Goal: Transaction & Acquisition: Download file/media

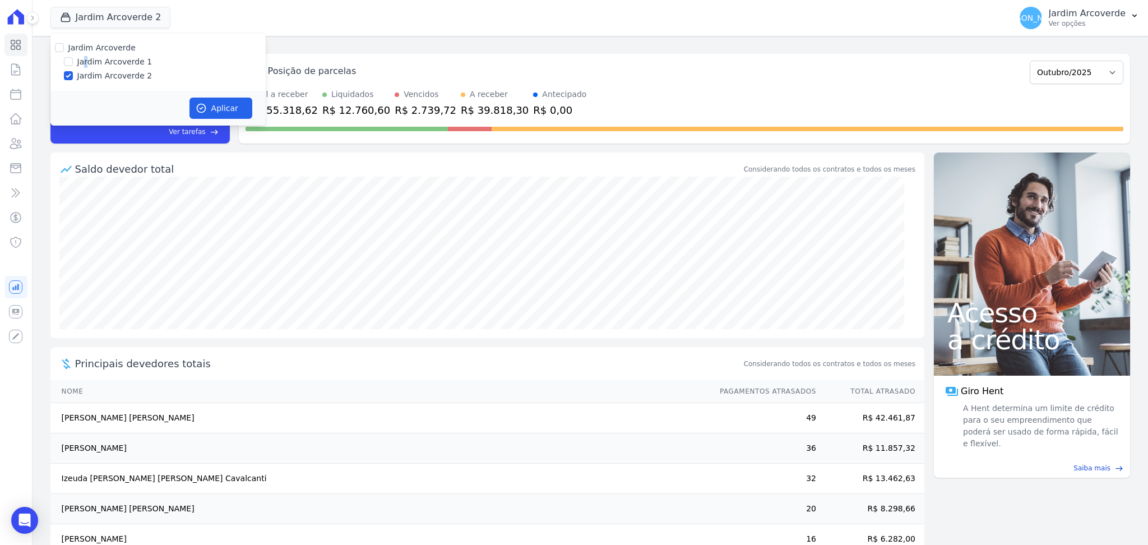
click at [85, 58] on label "Jardim Arcoverde 1" at bounding box center [114, 62] width 75 height 12
click at [68, 58] on input "Jardim Arcoverde 1" at bounding box center [68, 61] width 9 height 9
checkbox input "true"
click at [219, 109] on button "Aplicar" at bounding box center [220, 108] width 63 height 21
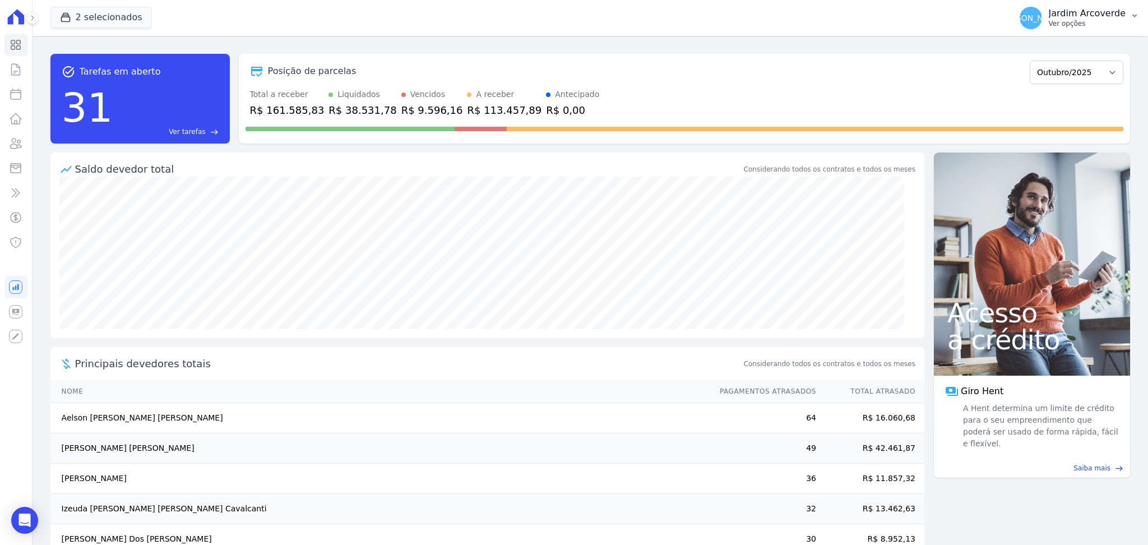
click at [1088, 16] on p "Jardim Arcoverde" at bounding box center [1087, 13] width 77 height 11
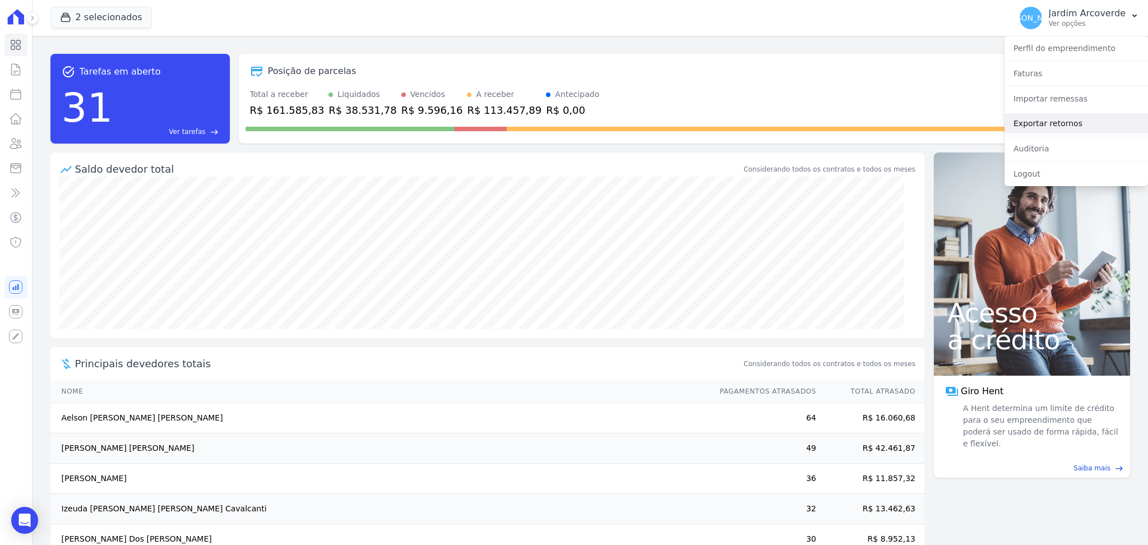
click at [1049, 128] on link "Exportar retornos" at bounding box center [1077, 123] width 144 height 20
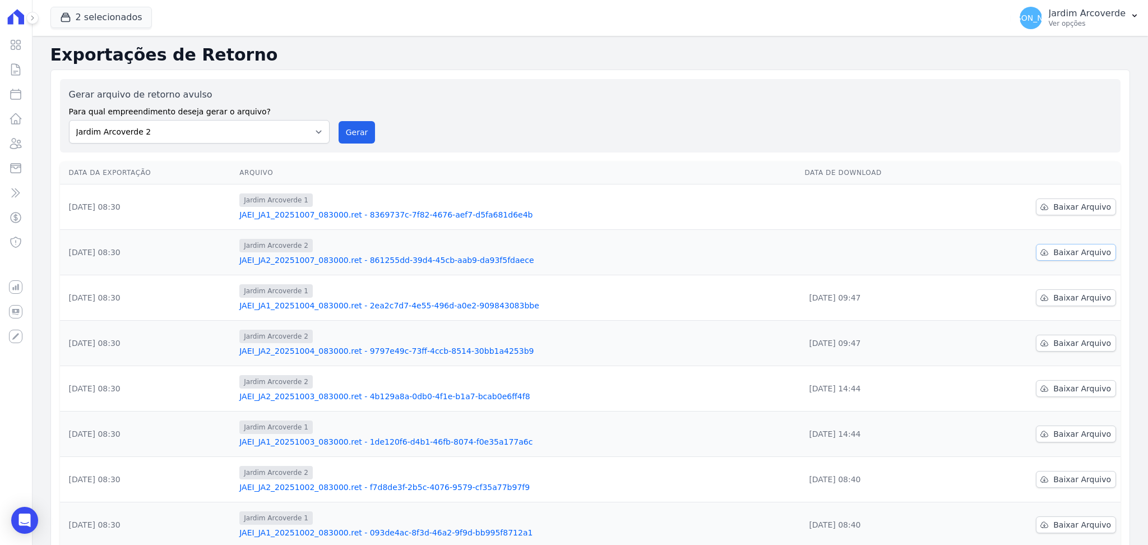
click at [1053, 249] on span "Baixar Arquivo" at bounding box center [1082, 252] width 58 height 11
click at [1075, 205] on span "Baixar Arquivo" at bounding box center [1082, 206] width 58 height 11
